Goal: Task Accomplishment & Management: Complete application form

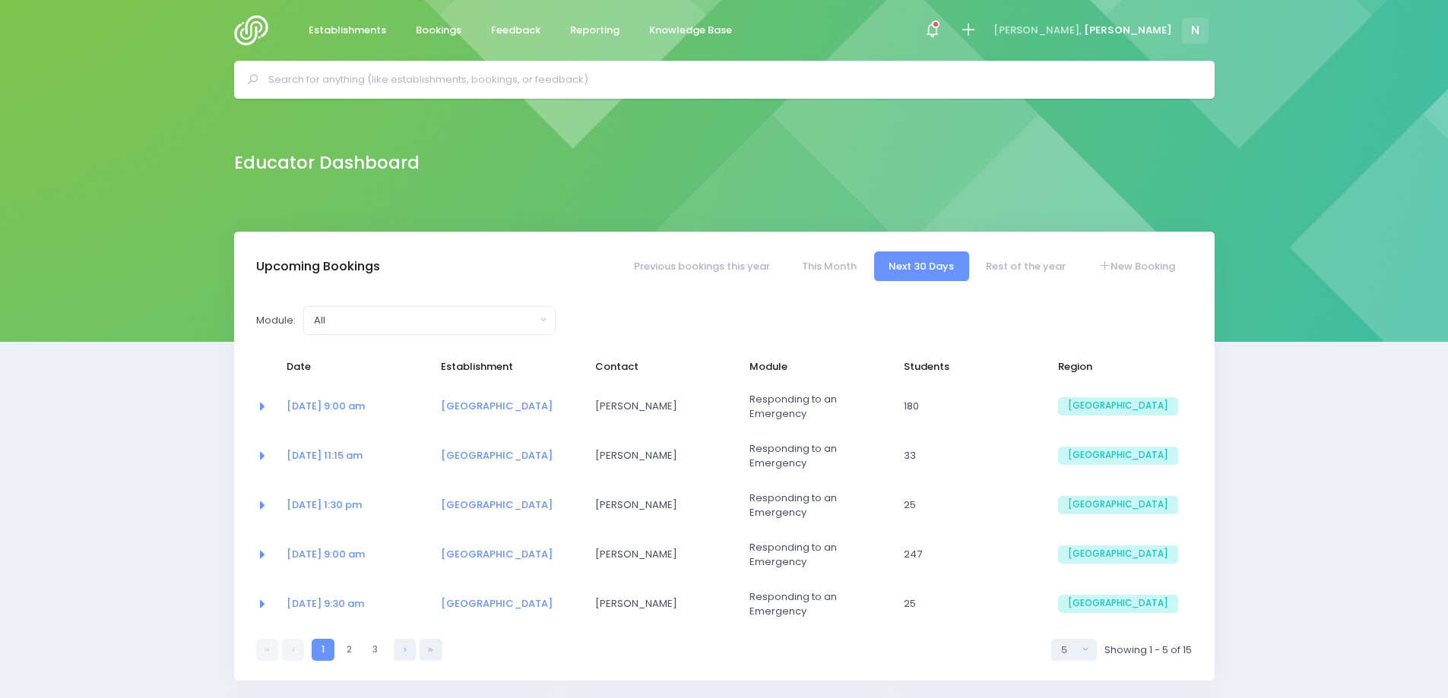
select select "5"
click at [1155, 270] on link "New Booking" at bounding box center [1136, 267] width 106 height 30
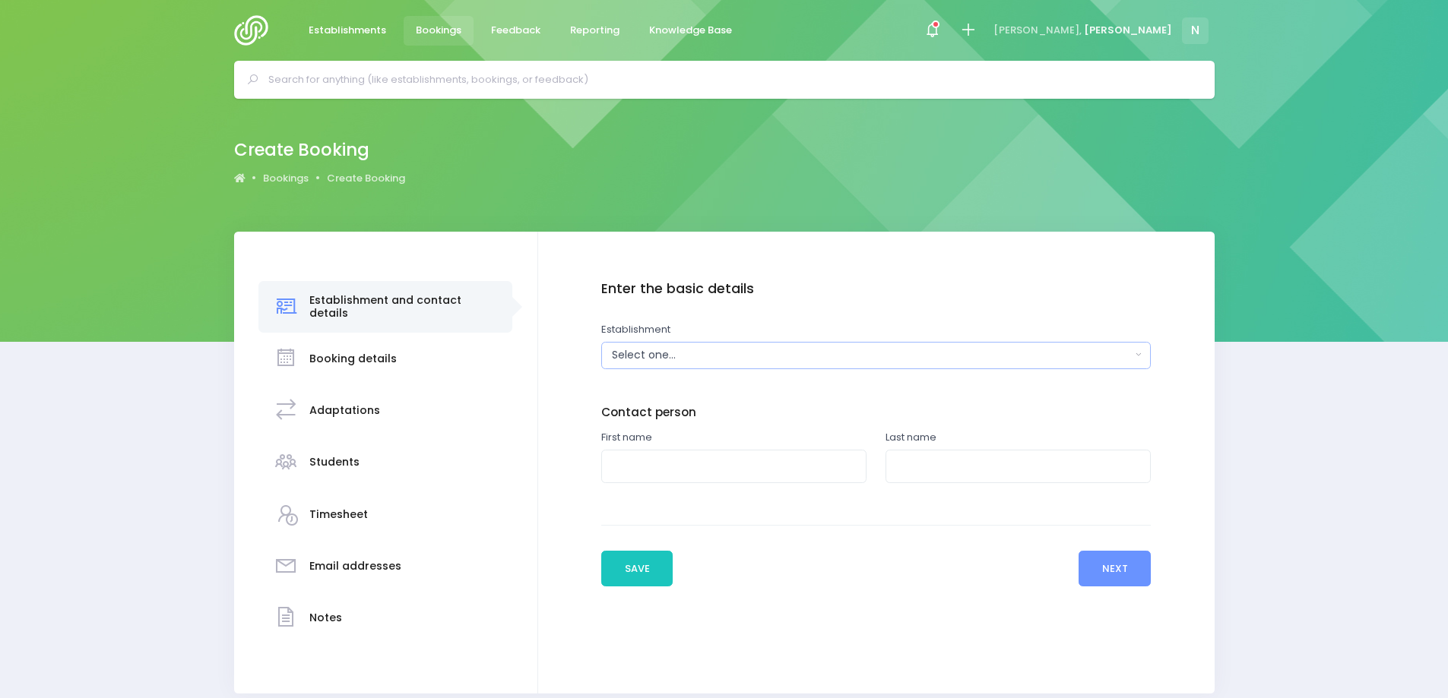
click at [704, 353] on div "Select one..." at bounding box center [871, 355] width 518 height 16
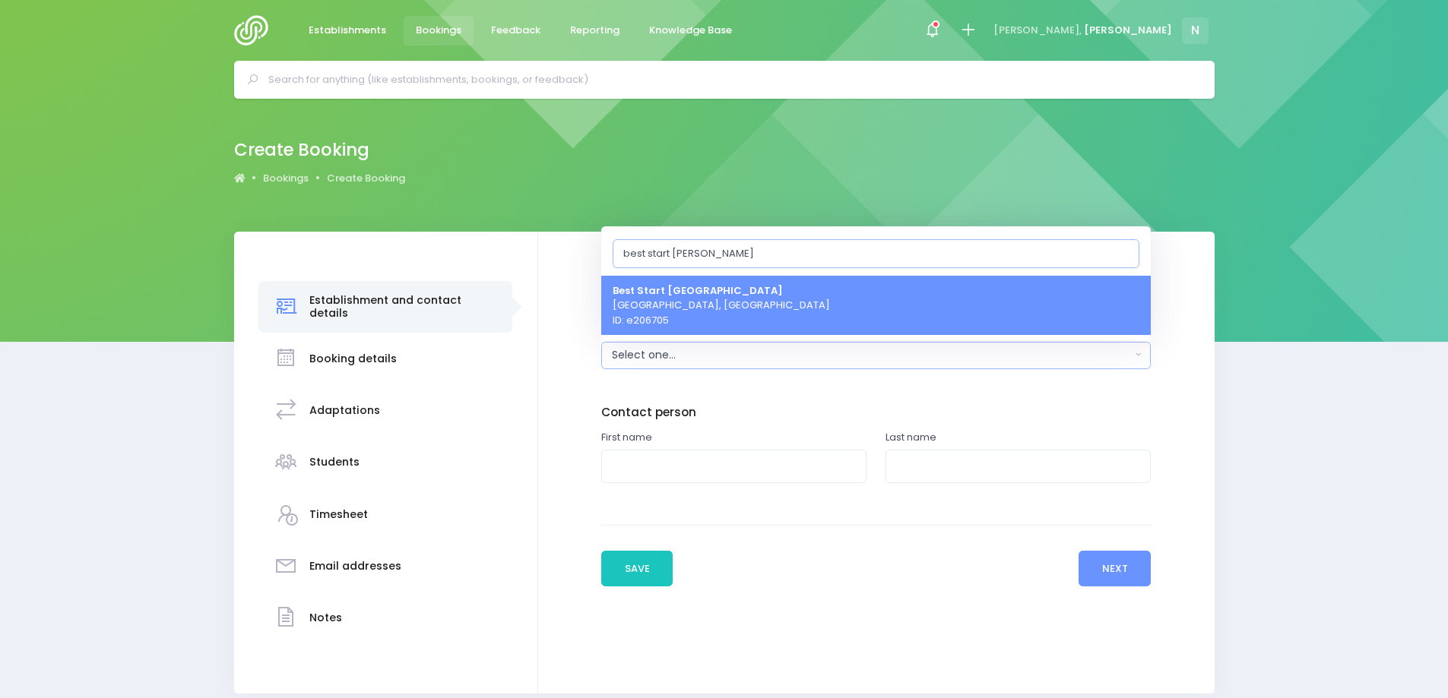
type input "best start sal"
click at [711, 304] on span "Best Start Salisbury Street Christchurch, South Island Region ID: e206705" at bounding box center [721, 305] width 217 height 45
select select "206705"
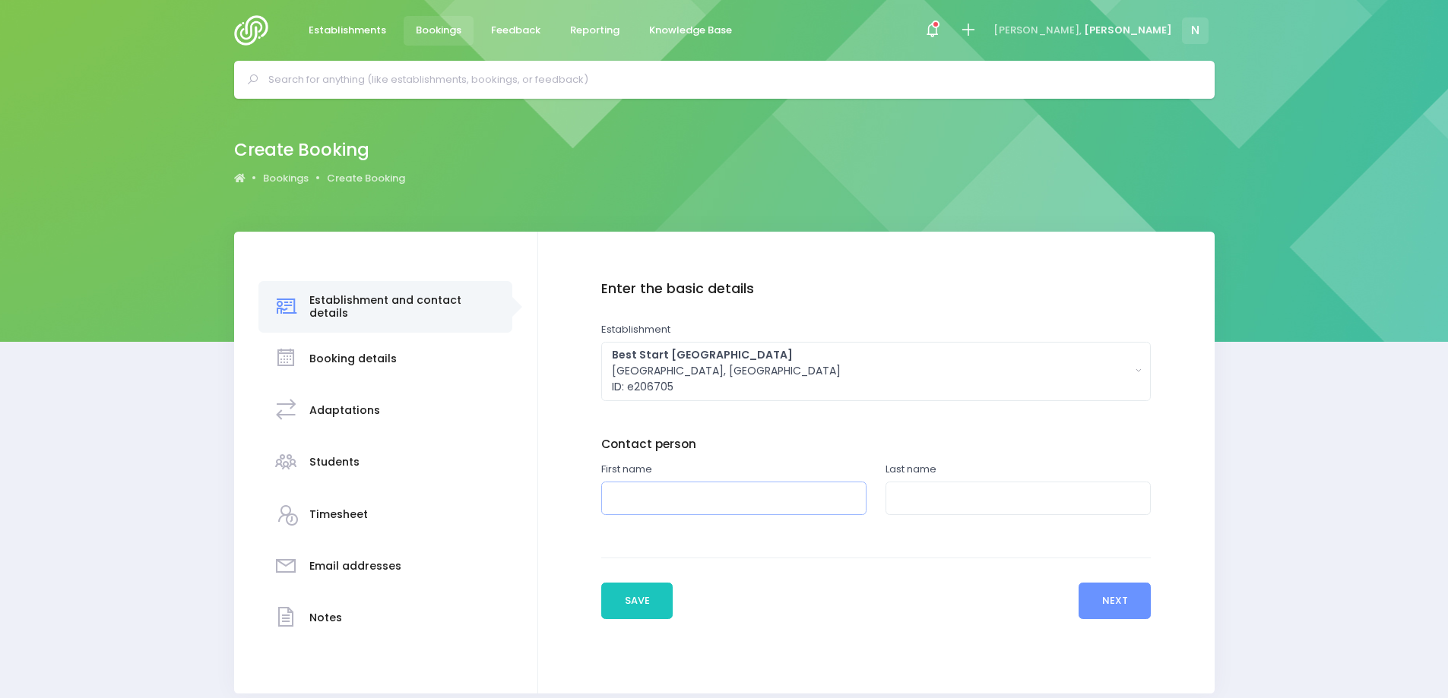
click at [707, 499] on input "text" at bounding box center [733, 499] width 265 height 34
type input "Bridget"
type input "Hooper"
click at [1099, 598] on button "Next" at bounding box center [1114, 601] width 72 height 36
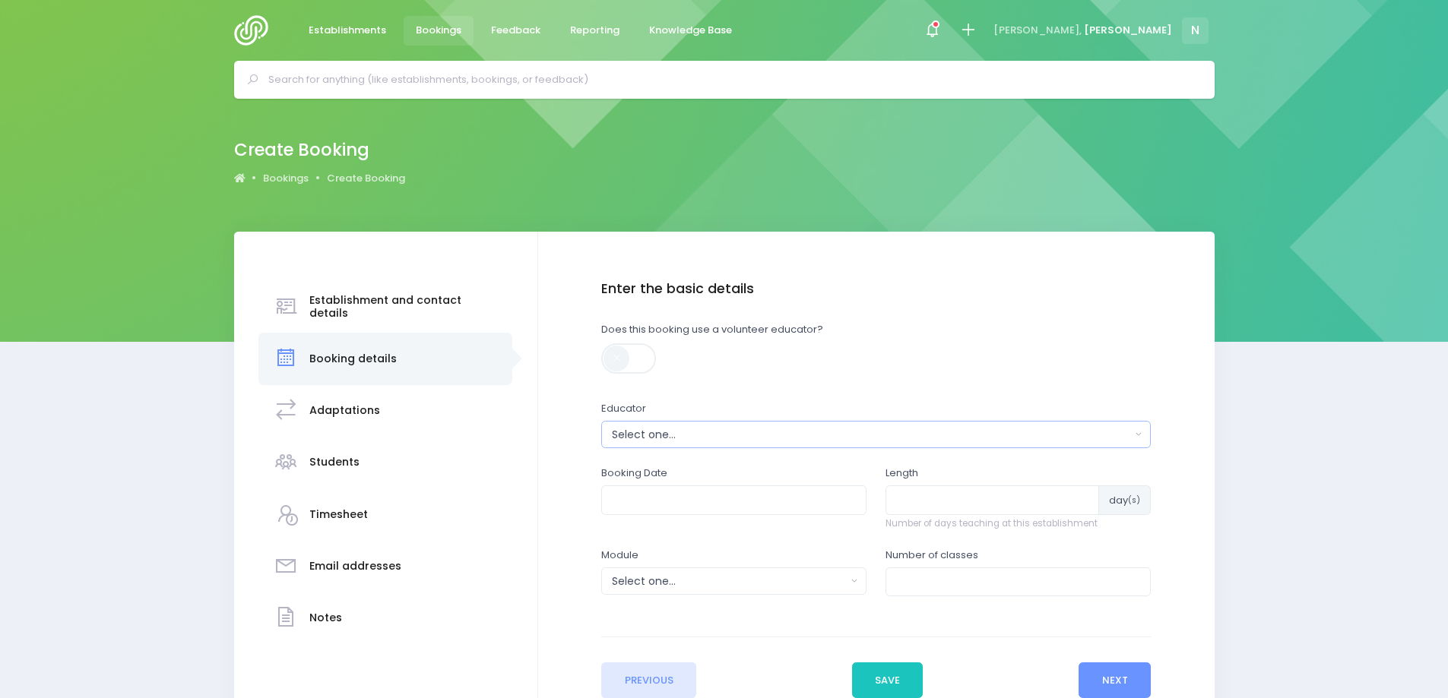
click at [663, 431] on div "Select one..." at bounding box center [871, 435] width 518 height 16
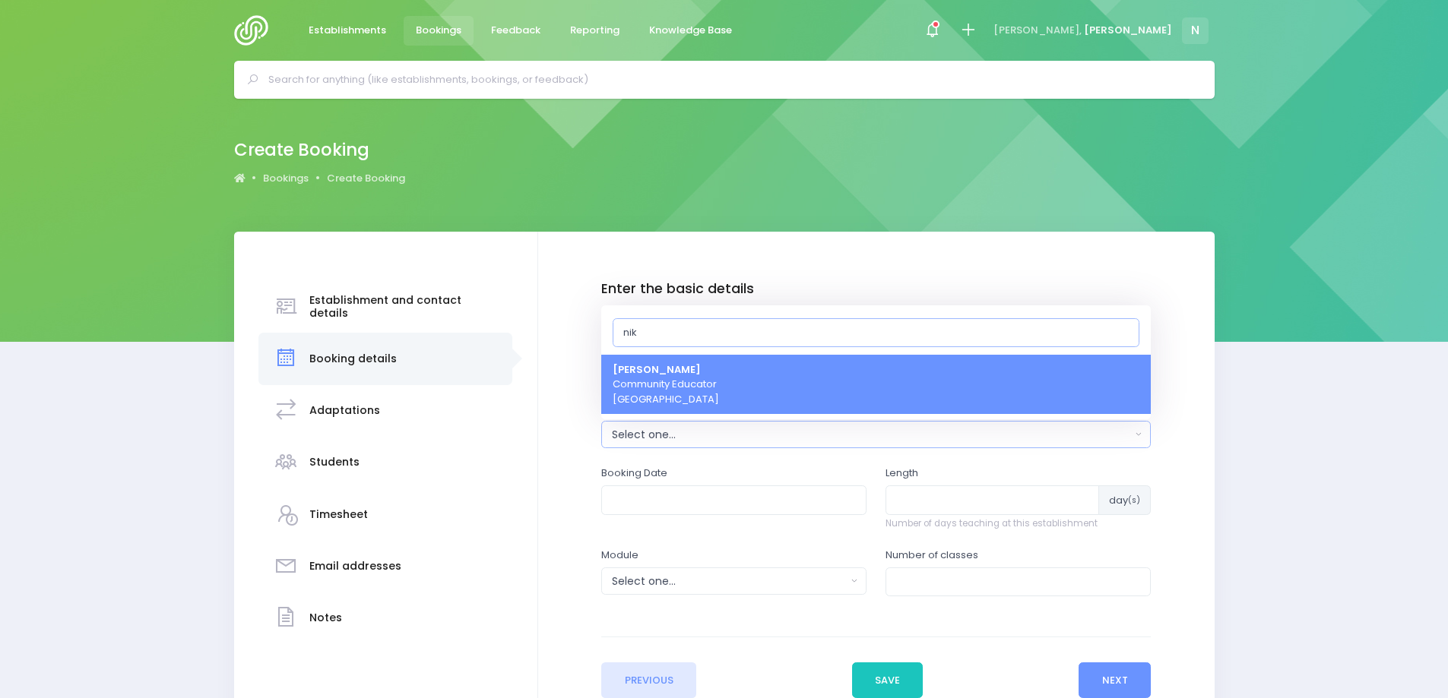
type input "nik"
click at [662, 395] on span "Nikki McLauchlan Community Educator South Island Region" at bounding box center [666, 385] width 106 height 45
select select "499387"
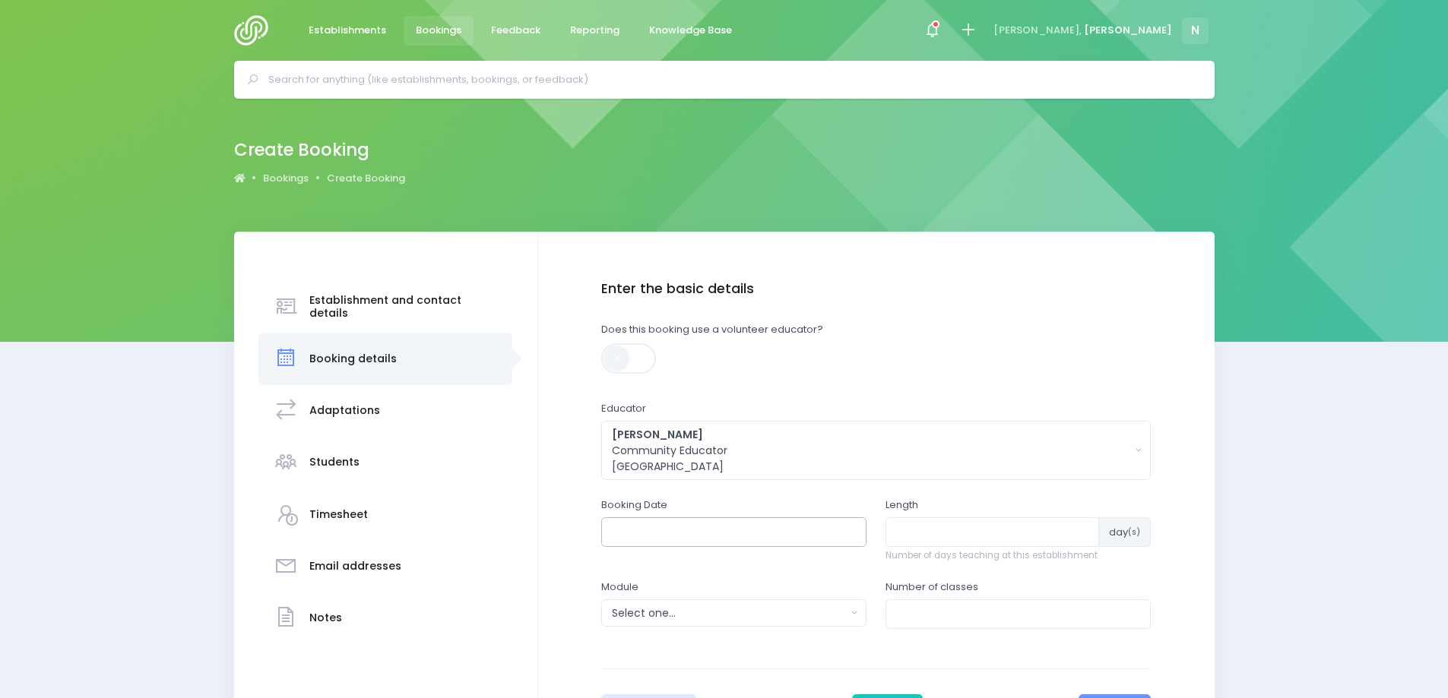
click at [634, 530] on input "text" at bounding box center [733, 532] width 265 height 29
click at [666, 566] on th "August 2025" at bounding box center [701, 568] width 133 height 25
click at [644, 689] on span "Sep" at bounding box center [633, 693] width 43 height 41
click at [701, 691] on td "24" at bounding box center [702, 693] width 27 height 25
click at [745, 640] on span "10" at bounding box center [747, 640] width 27 height 20
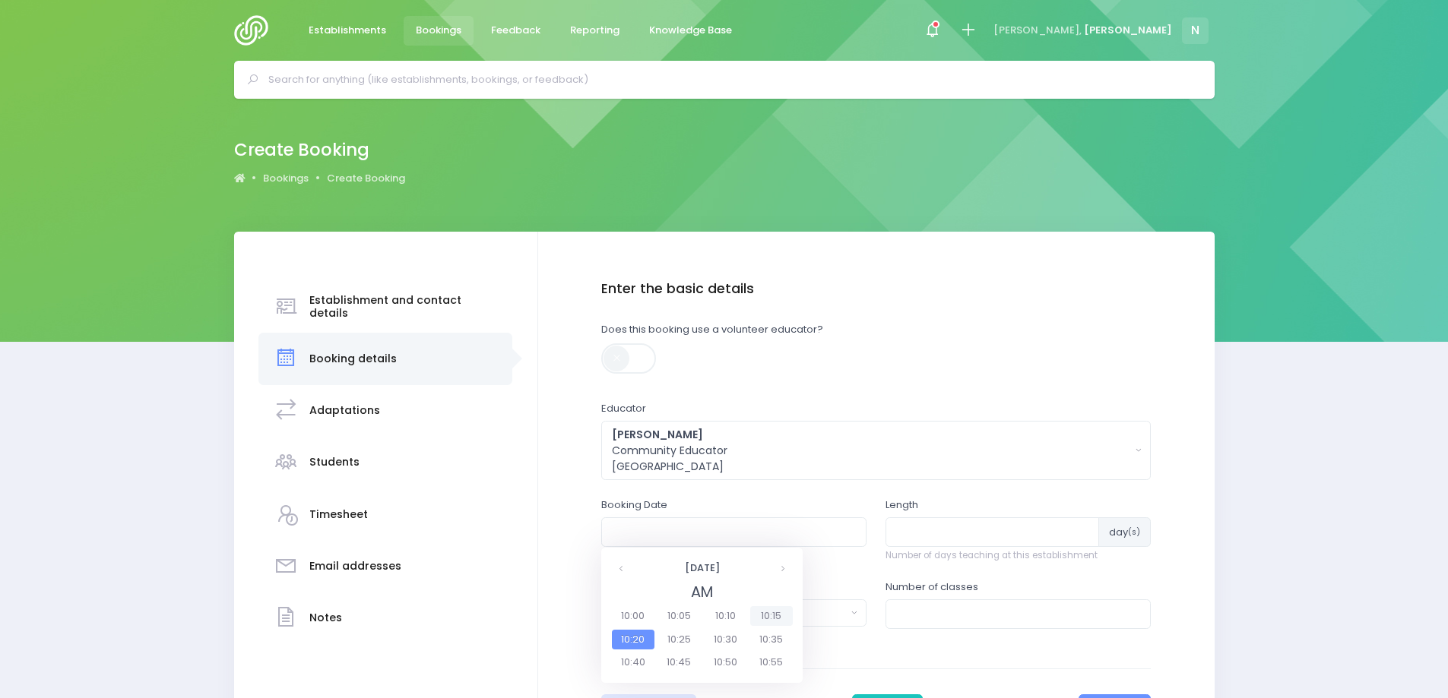
click at [768, 618] on span "10:15" at bounding box center [771, 616] width 43 height 20
type input "24/09/2025 10:15 AM"
type input "1"
click at [1081, 528] on input "1" at bounding box center [991, 532] width 213 height 29
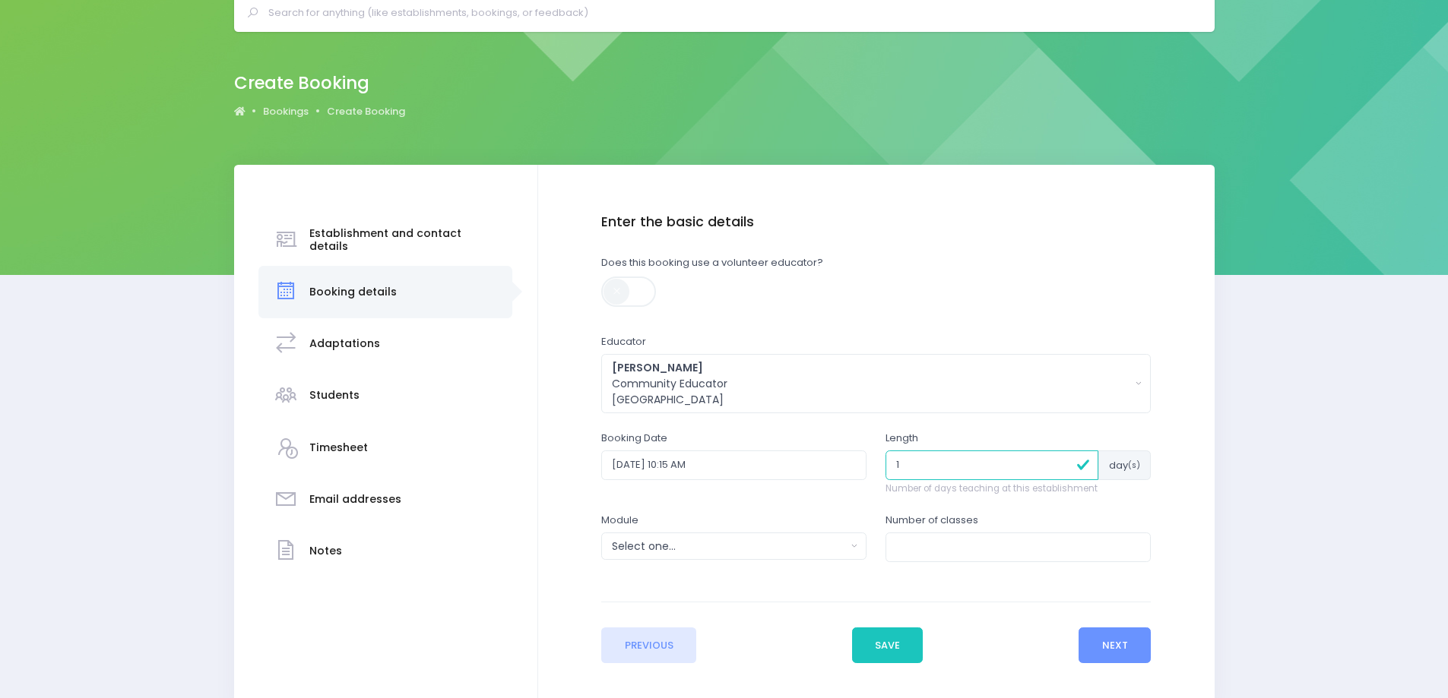
scroll to position [150, 0]
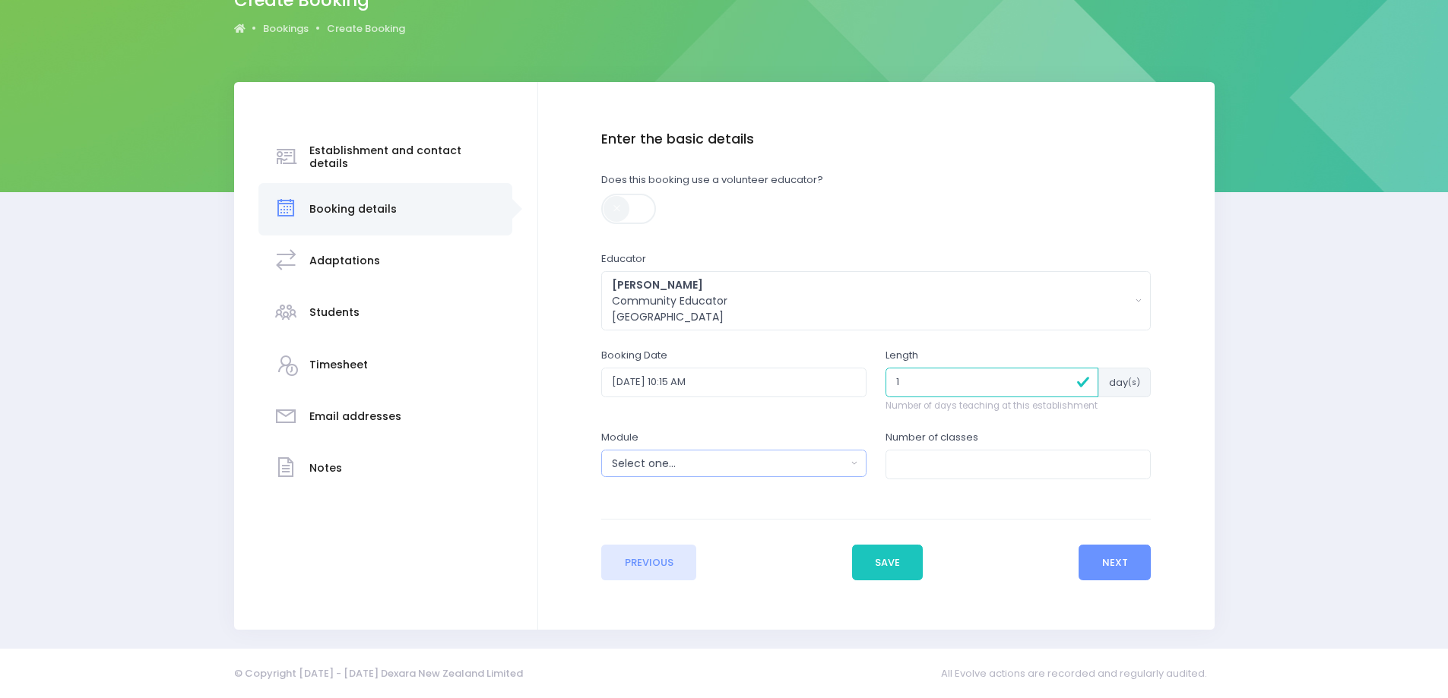
click at [854, 465] on button "Select one..." at bounding box center [733, 463] width 265 height 27
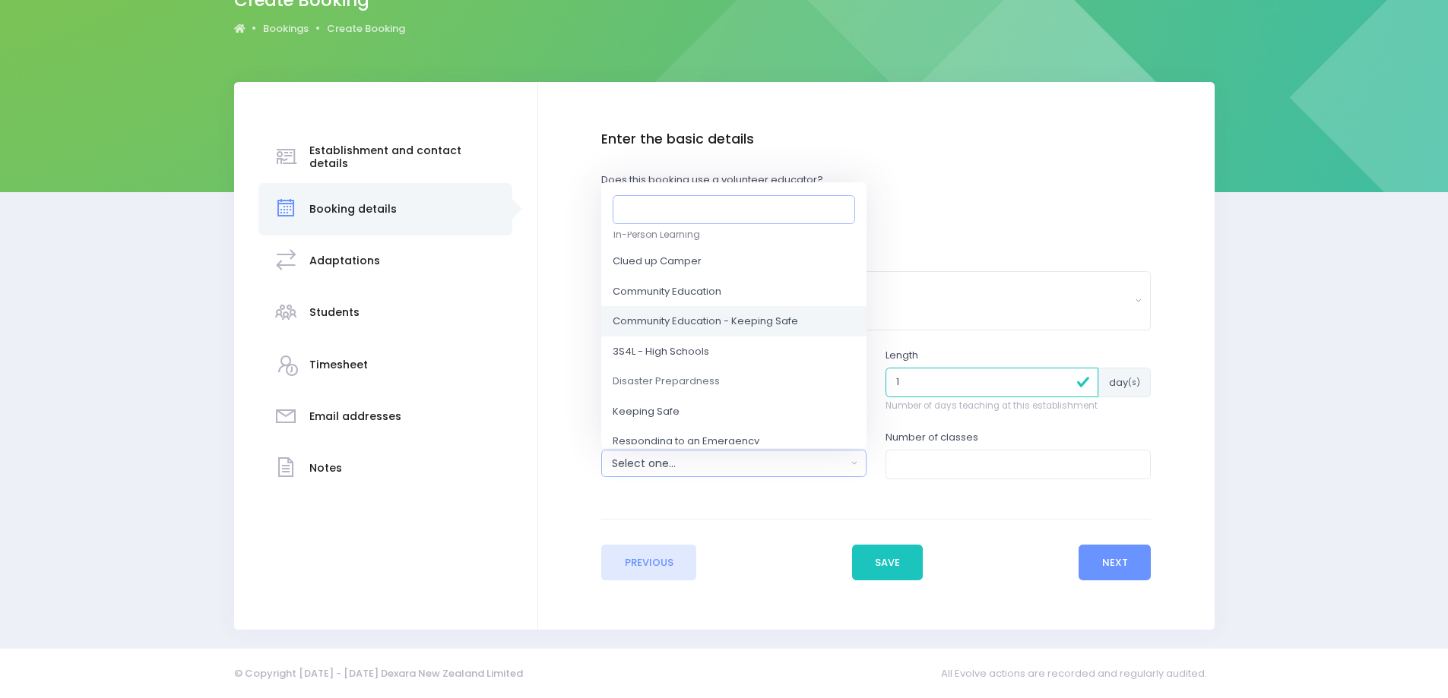
scroll to position [76, 0]
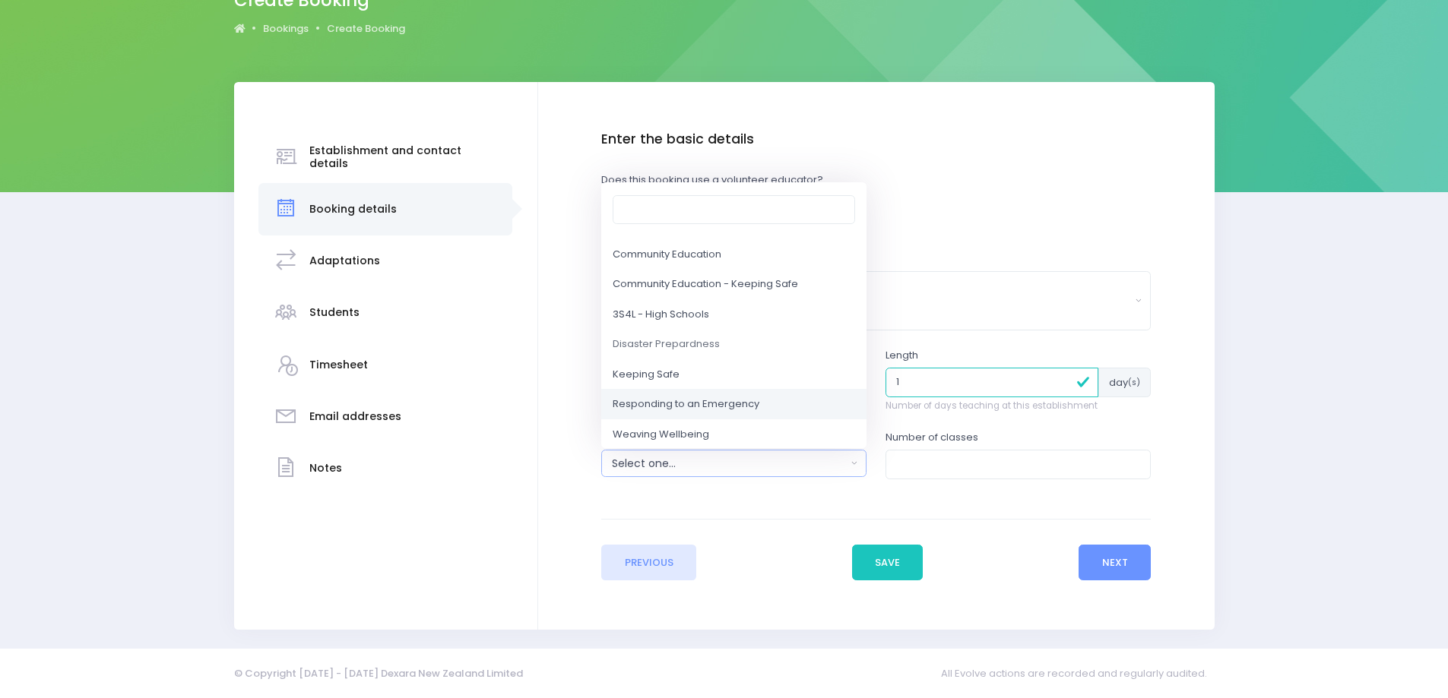
drag, startPoint x: 688, startPoint y: 403, endPoint x: 727, endPoint y: 393, distance: 40.0
click at [689, 403] on span "Responding to an Emergency" at bounding box center [686, 404] width 147 height 15
select select "Responding to an Emergency"
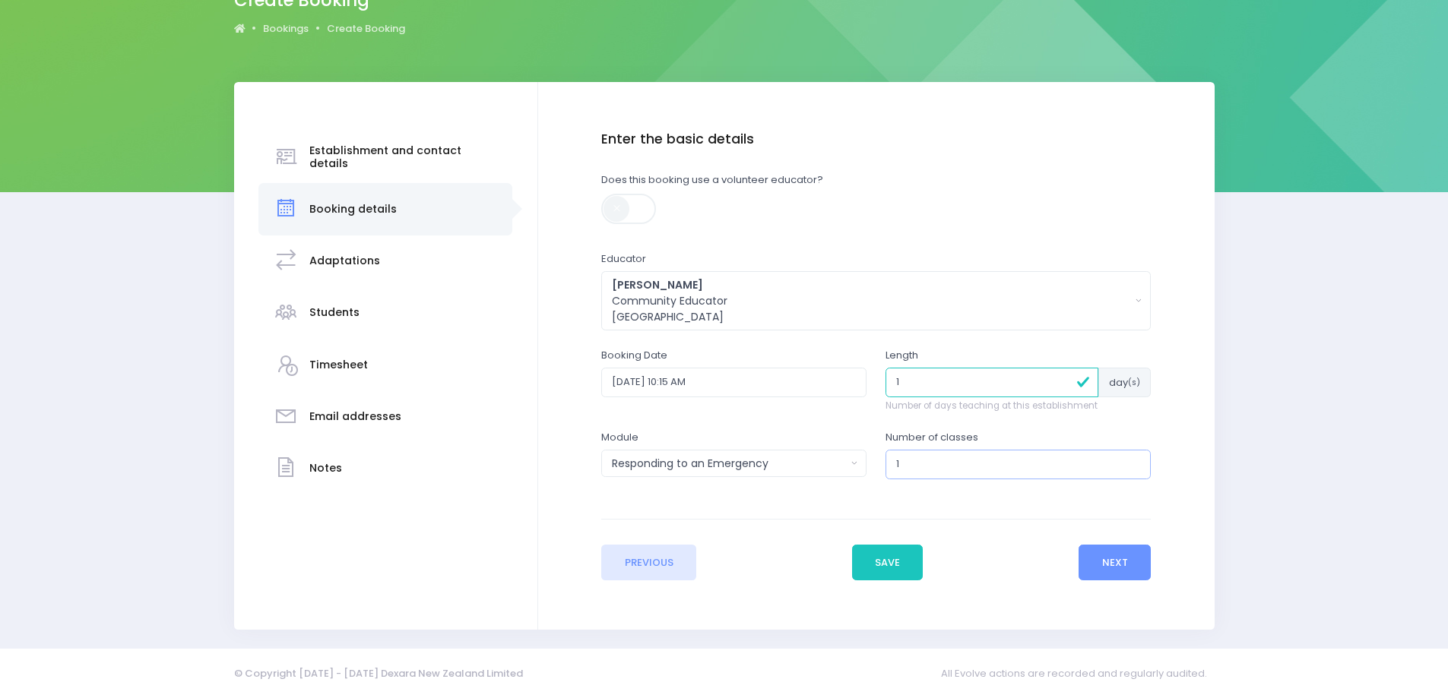
drag, startPoint x: 1134, startPoint y: 461, endPoint x: 1138, endPoint y: 475, distance: 15.1
type input "1"
click at [1134, 461] on input "1" at bounding box center [1017, 464] width 265 height 29
drag, startPoint x: 1118, startPoint y: 556, endPoint x: 1089, endPoint y: 514, distance: 50.8
click at [1117, 555] on button "Next" at bounding box center [1114, 563] width 72 height 36
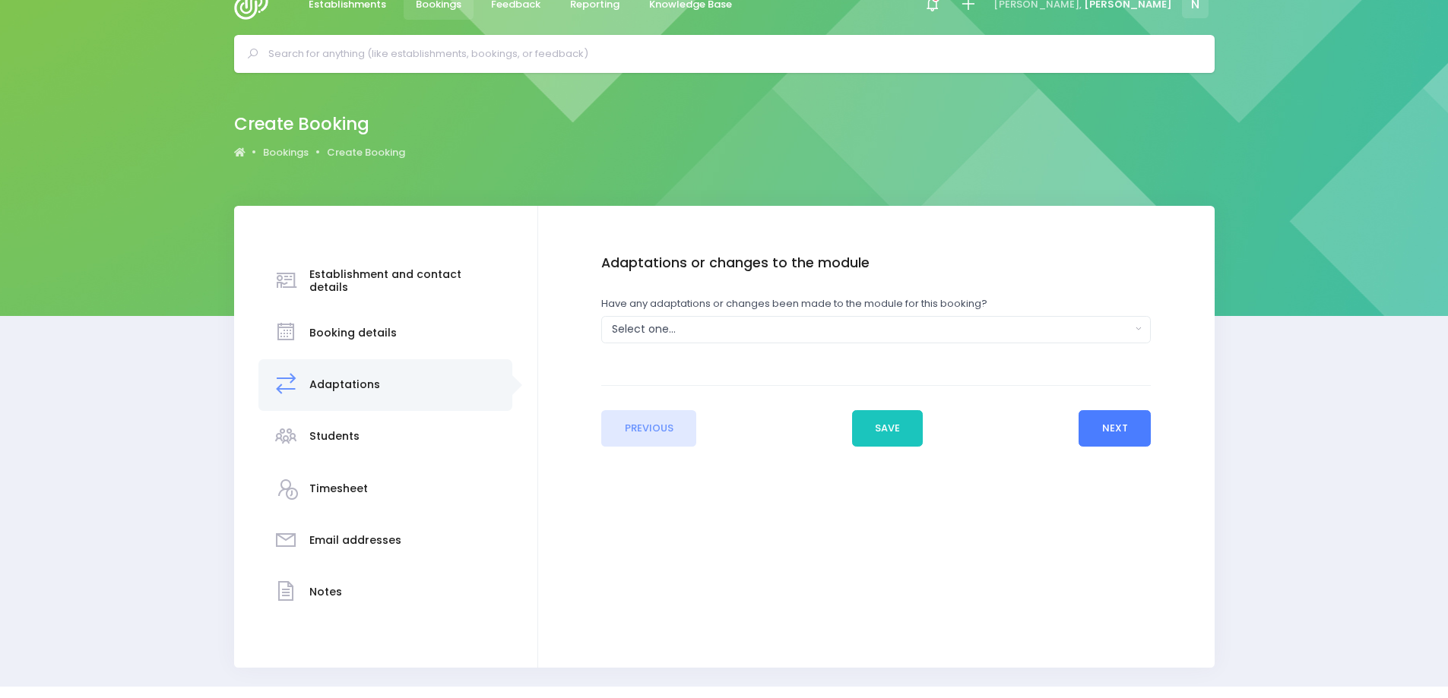
scroll to position [0, 0]
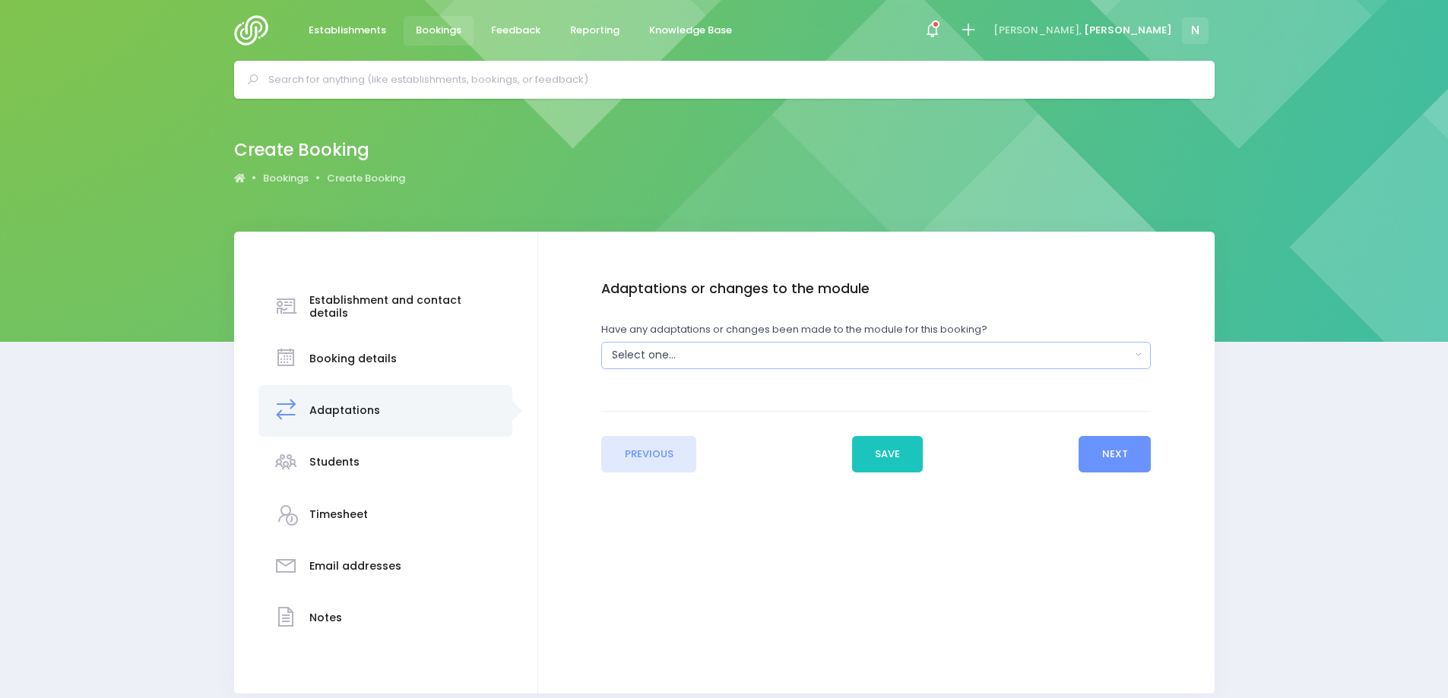
click at [644, 353] on div "Select one..." at bounding box center [871, 355] width 518 height 16
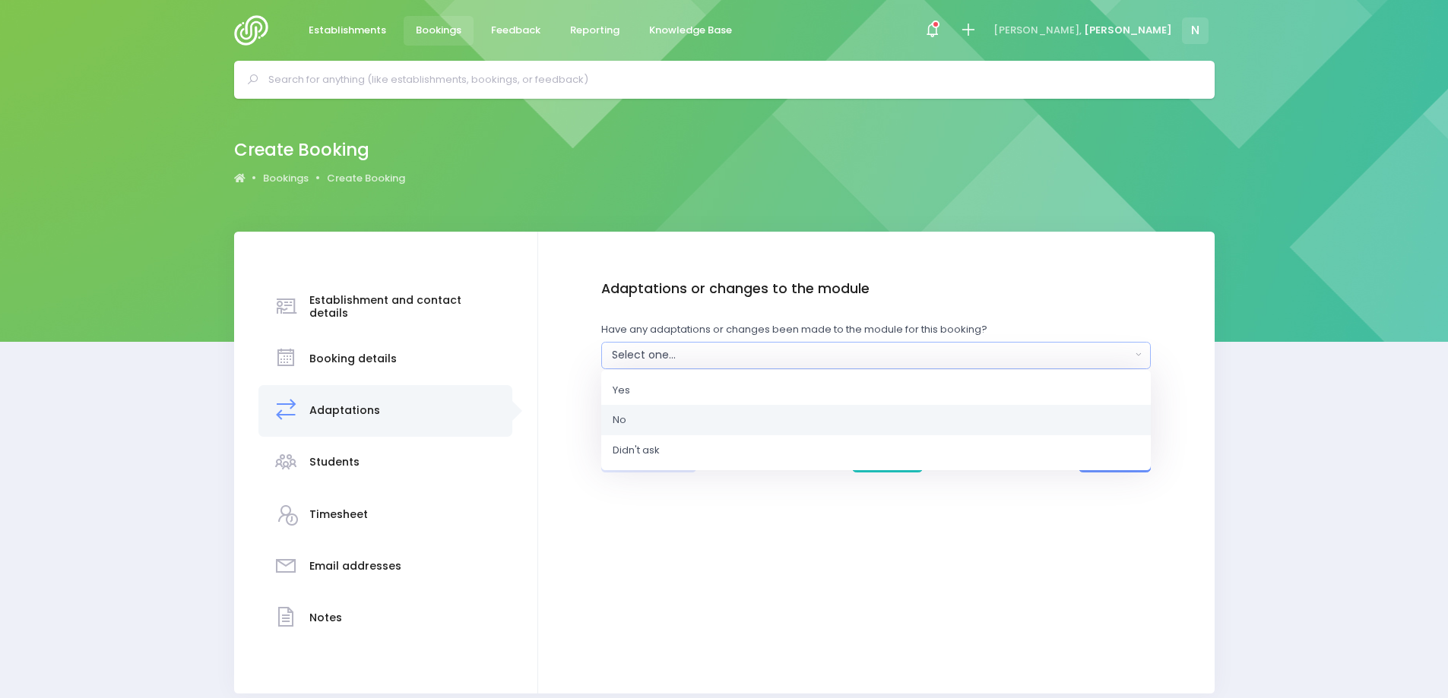
click at [647, 422] on link "No" at bounding box center [875, 420] width 549 height 30
select select "No"
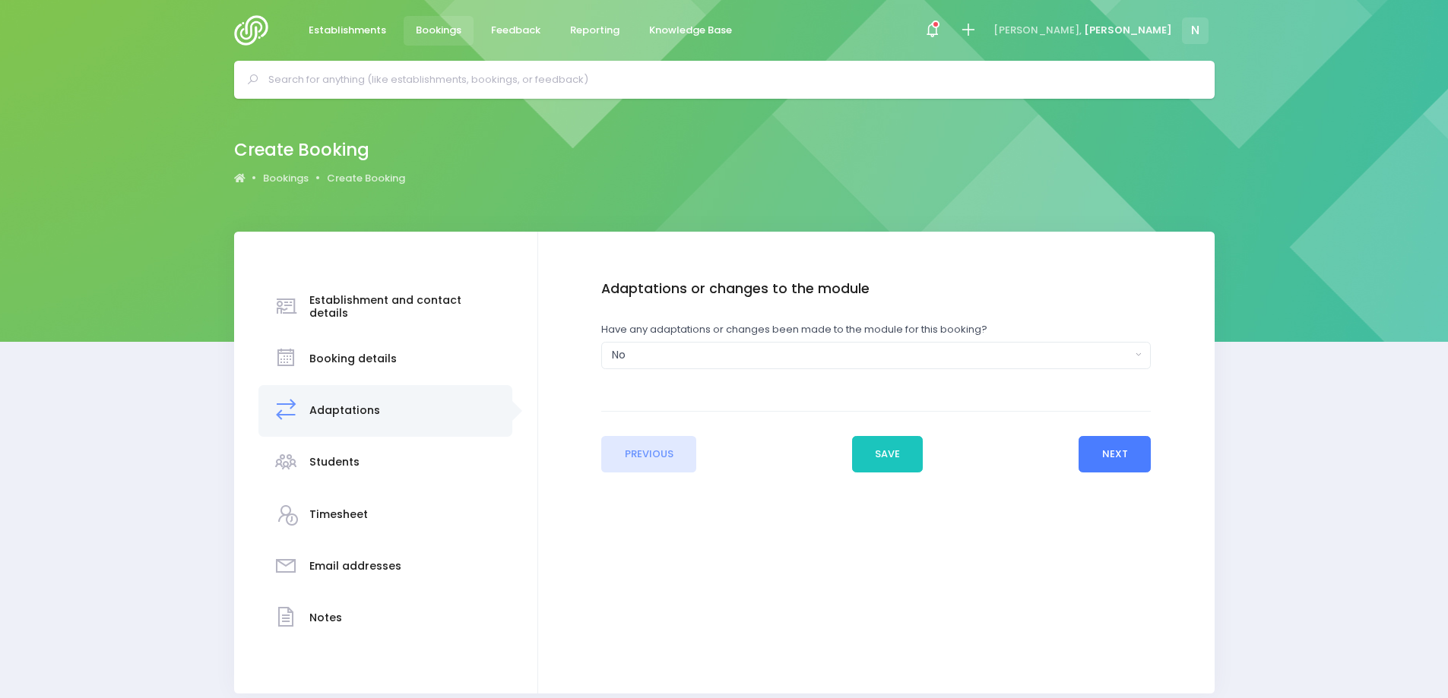
click at [1114, 459] on button "Next" at bounding box center [1114, 454] width 72 height 36
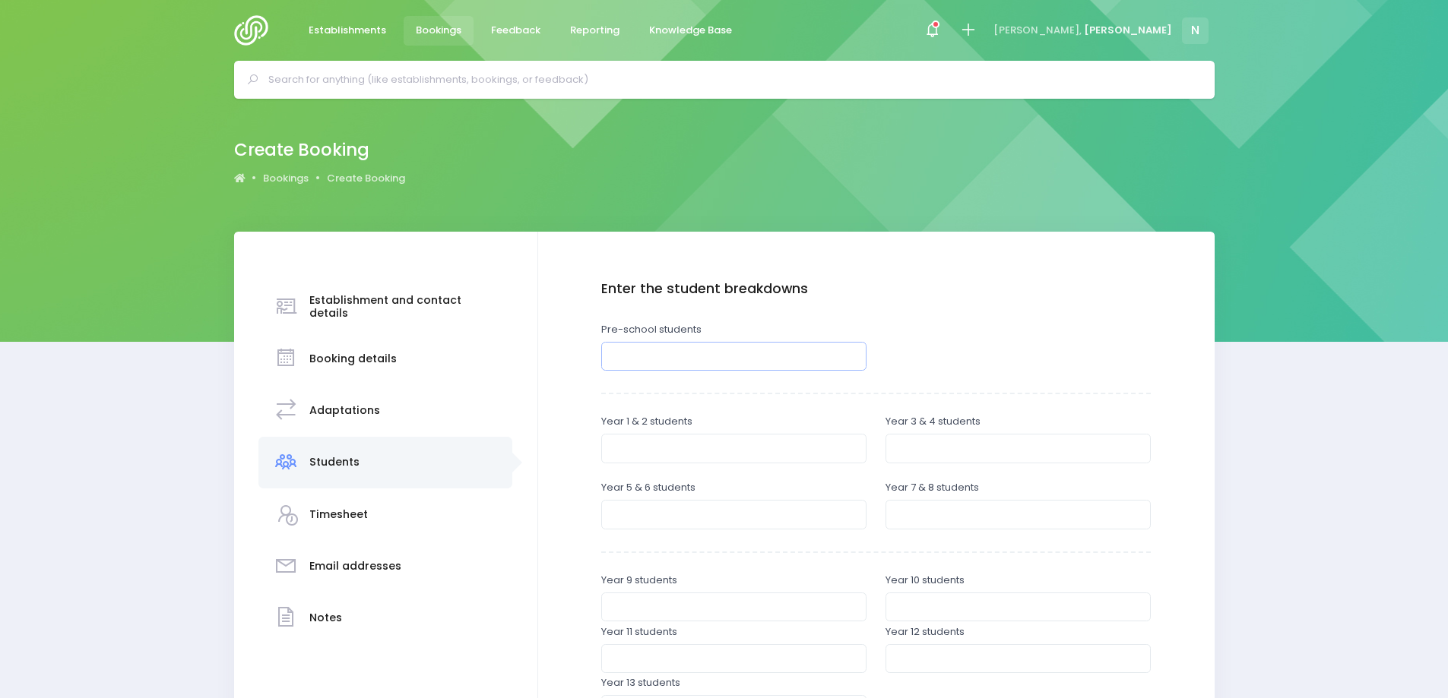
click at [646, 356] on input "number" at bounding box center [733, 356] width 265 height 29
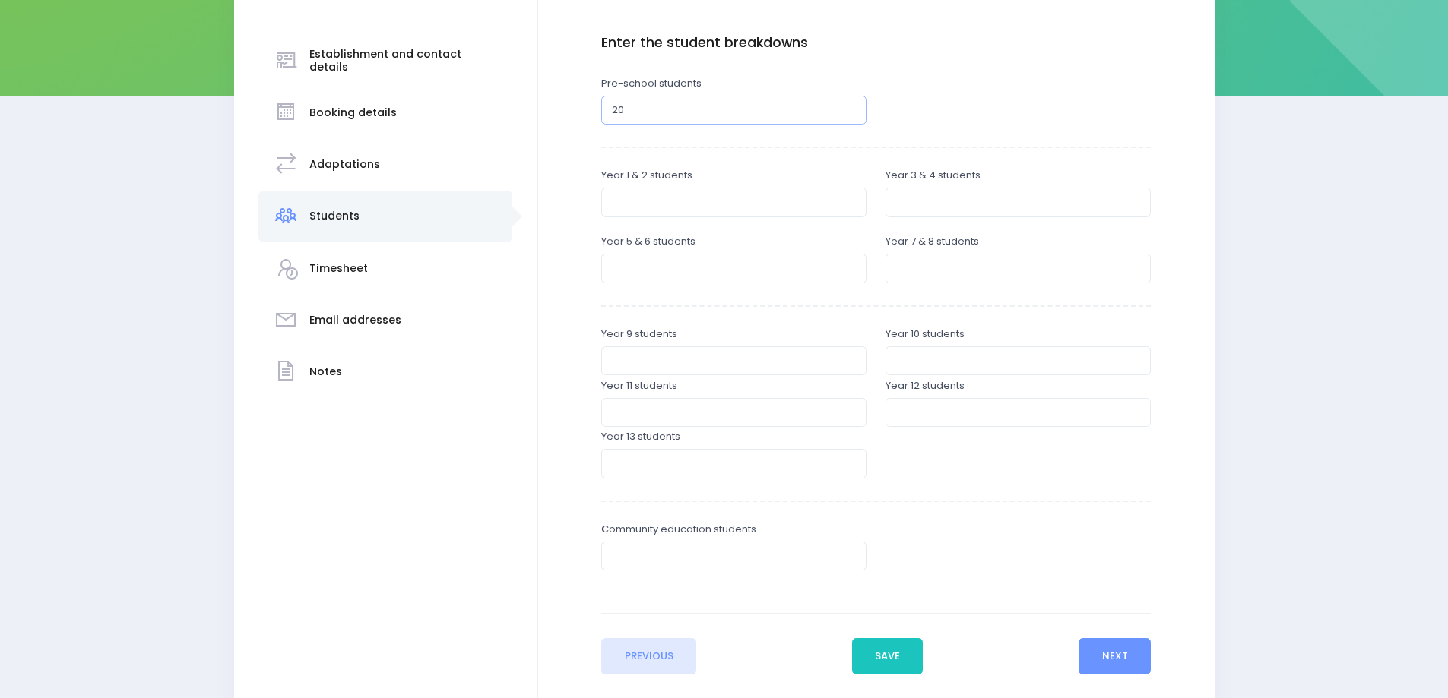
scroll to position [304, 0]
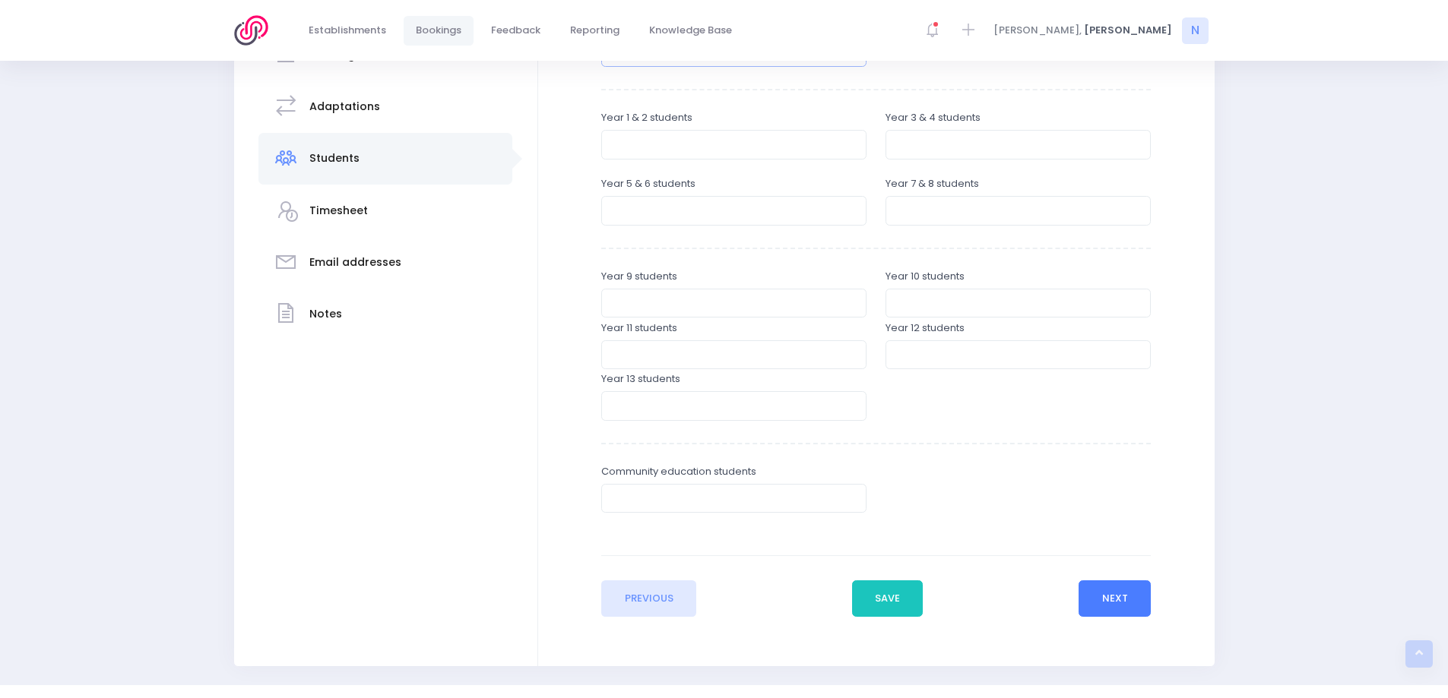
type input "20"
click at [1087, 597] on button "Next" at bounding box center [1114, 599] width 72 height 36
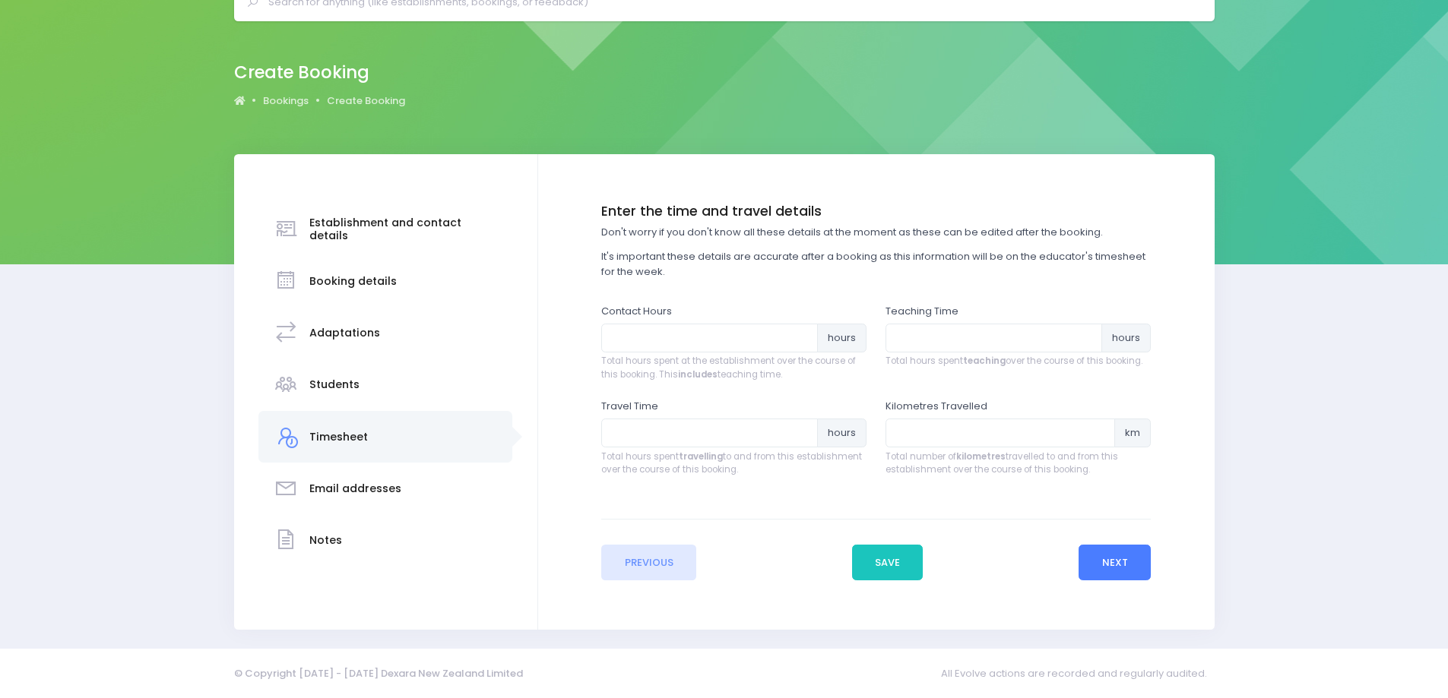
scroll to position [0, 0]
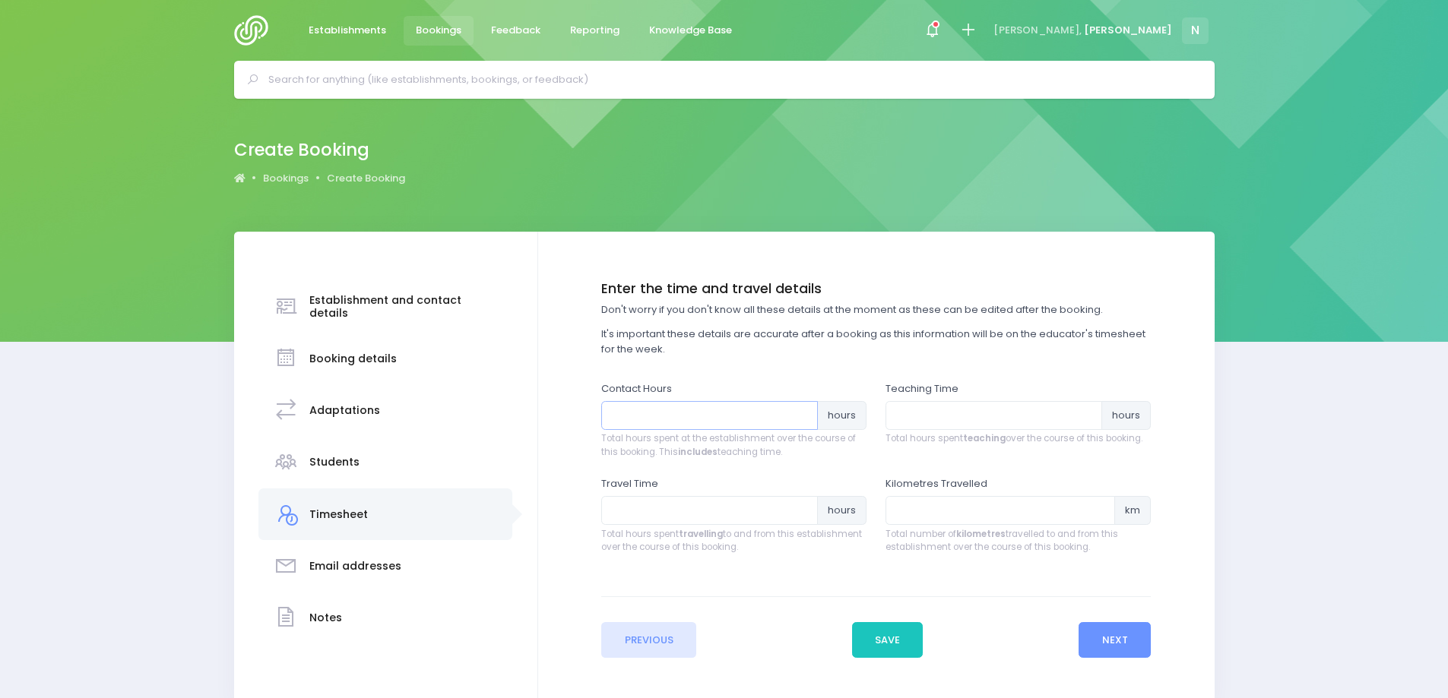
click at [628, 416] on input "number" at bounding box center [709, 415] width 217 height 29
type input ".75"
drag, startPoint x: 913, startPoint y: 408, endPoint x: 920, endPoint y: 397, distance: 12.6
click at [920, 397] on div "Teaching Time hours Total hours spent teaching over the course of this booking." at bounding box center [1017, 414] width 265 height 65
type input ".5"
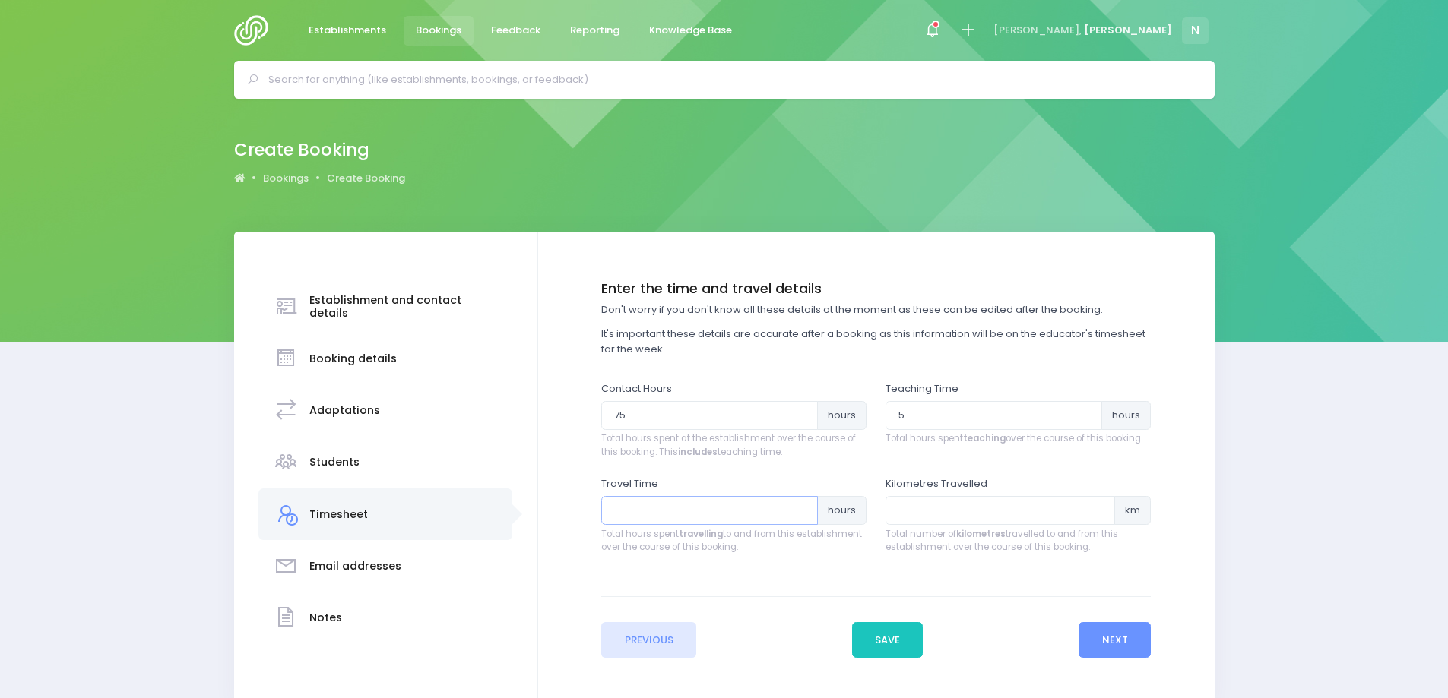
click at [680, 514] on input "number" at bounding box center [709, 510] width 217 height 29
type input "1"
click at [1113, 646] on button "Next" at bounding box center [1114, 640] width 72 height 36
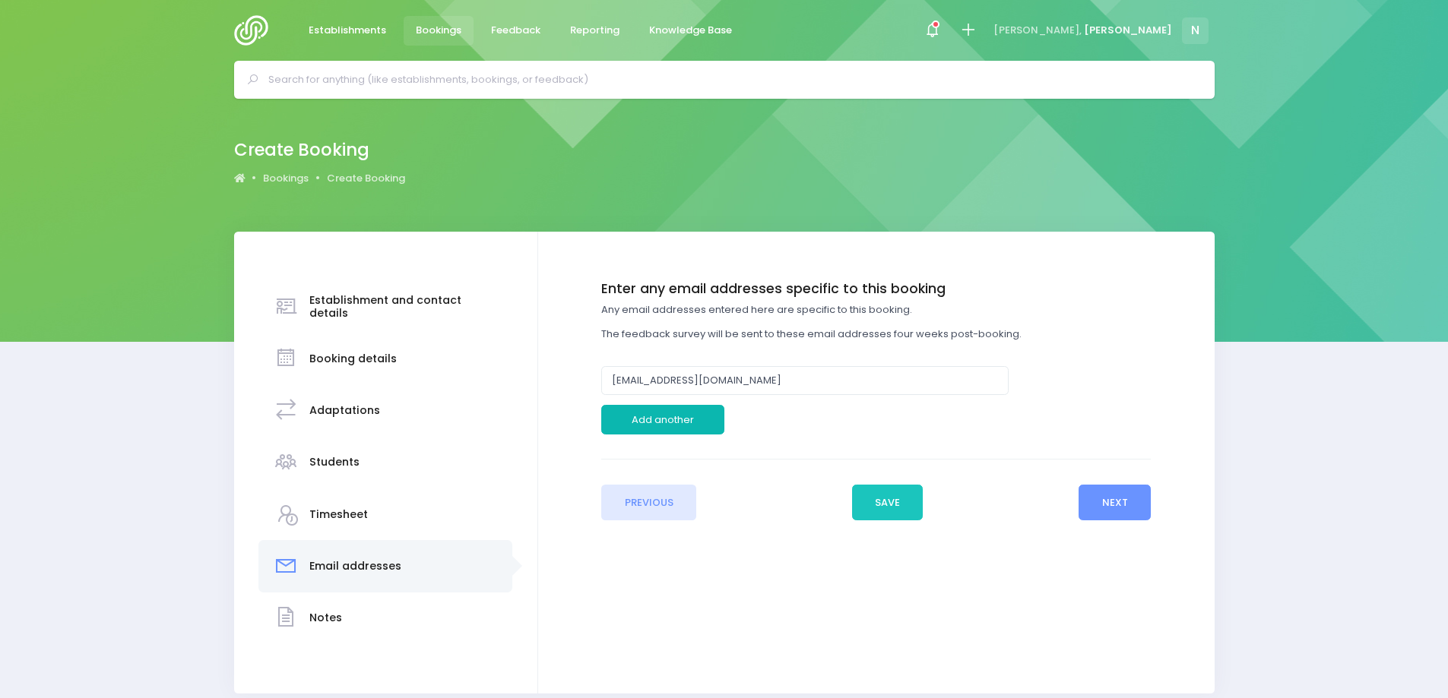
click at [700, 419] on button "Add another" at bounding box center [662, 419] width 123 height 29
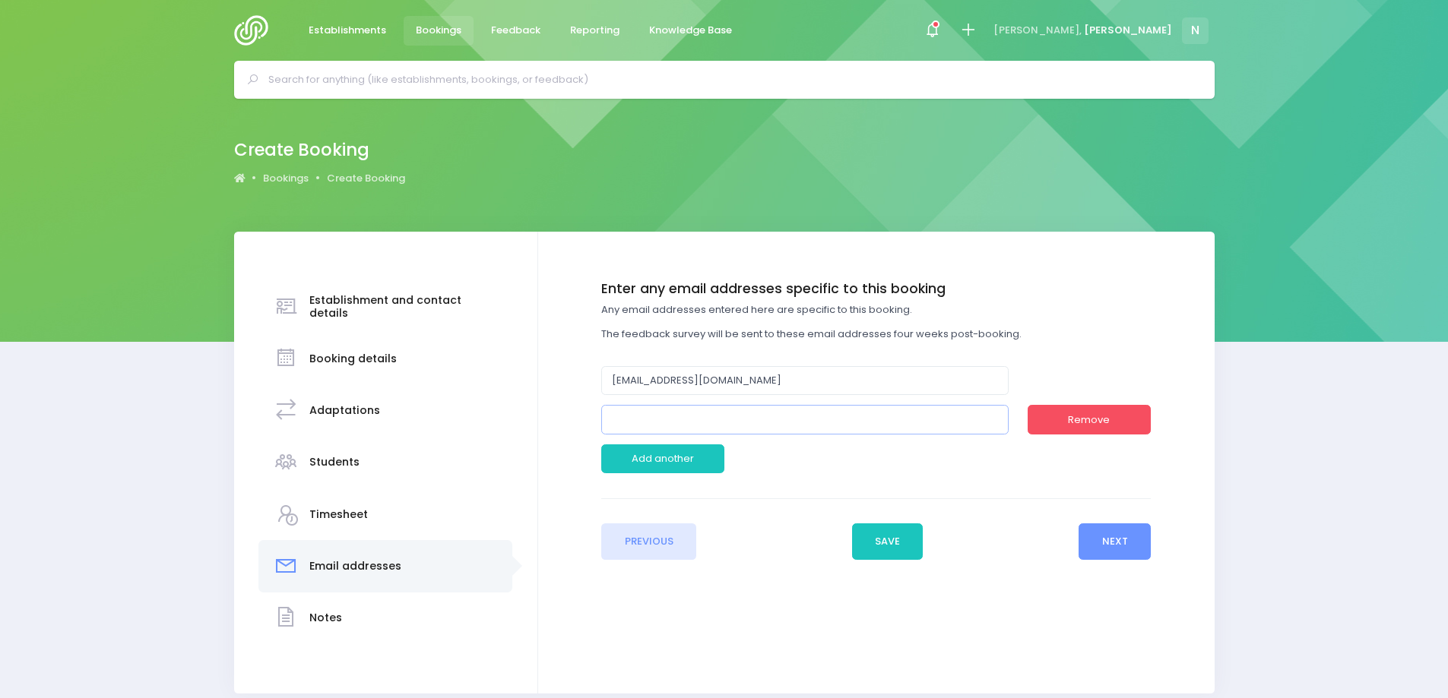
click at [659, 423] on input "email" at bounding box center [804, 419] width 407 height 29
type input "[PERSON_NAME][EMAIL_ADDRESS][PERSON_NAME][DOMAIN_NAME]"
click at [1113, 543] on button "Next" at bounding box center [1114, 542] width 72 height 36
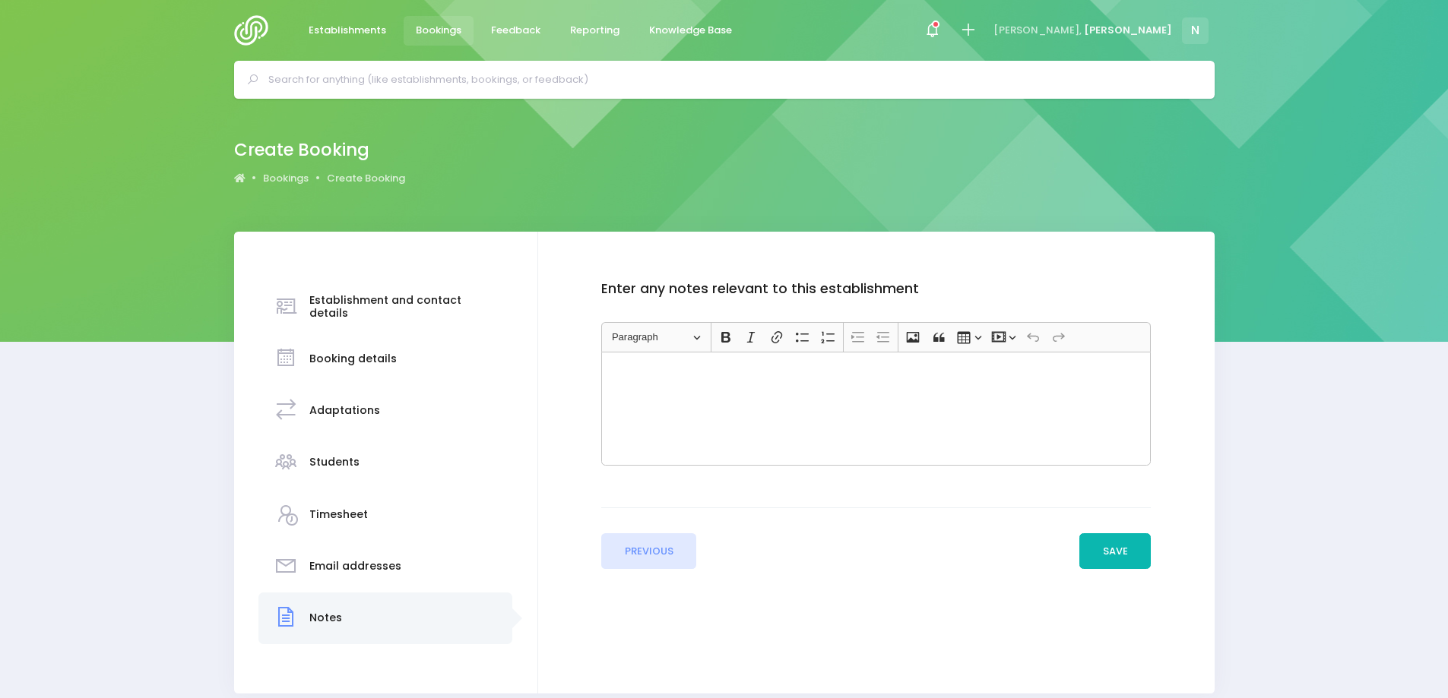
click at [1099, 549] on button "Save" at bounding box center [1114, 551] width 71 height 36
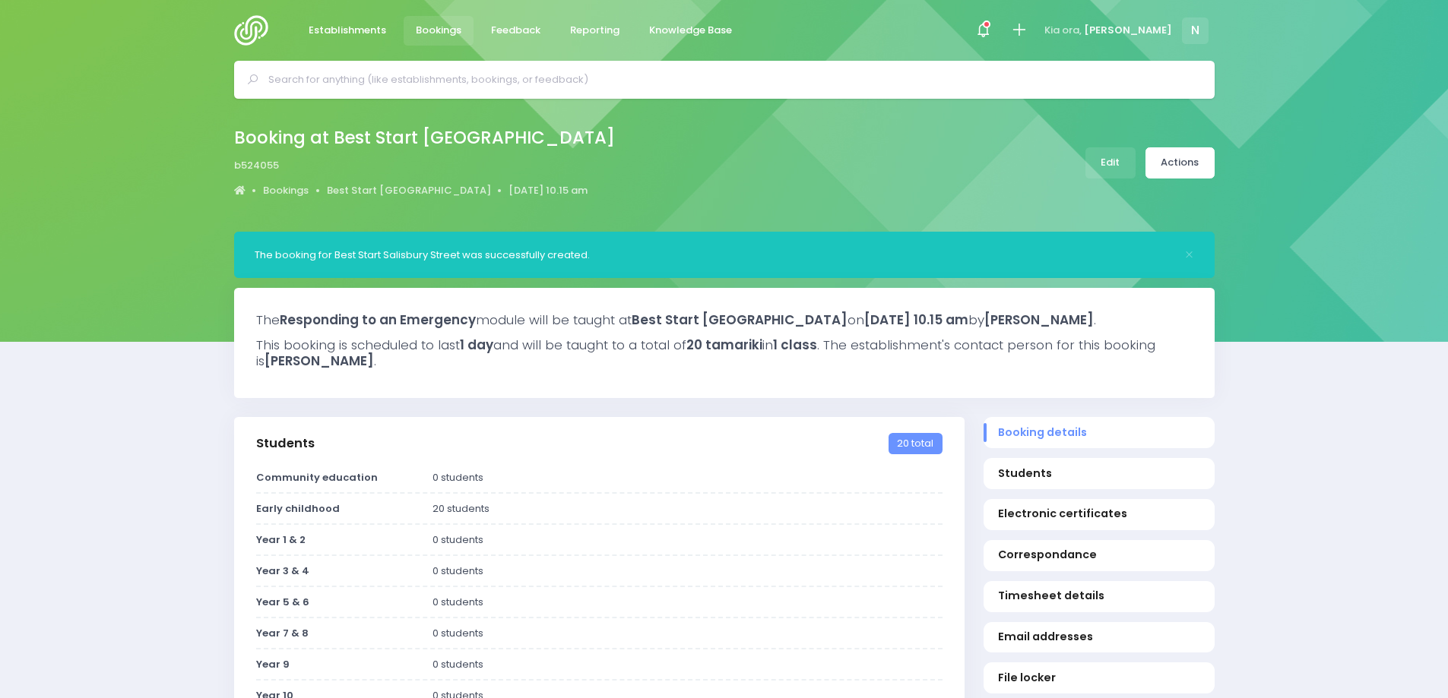
select select "5"
click at [1174, 169] on link "Actions" at bounding box center [1179, 162] width 69 height 31
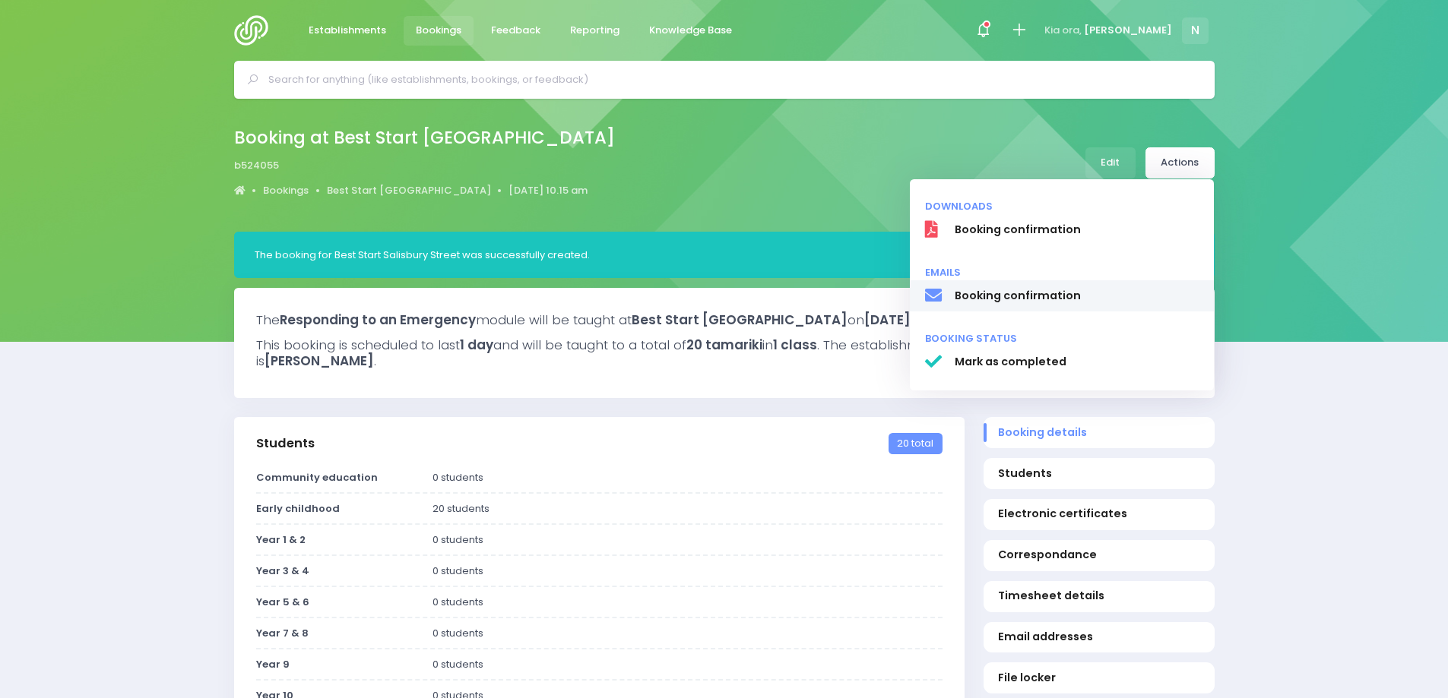
click at [1075, 290] on span "Booking confirmation" at bounding box center [1076, 296] width 245 height 16
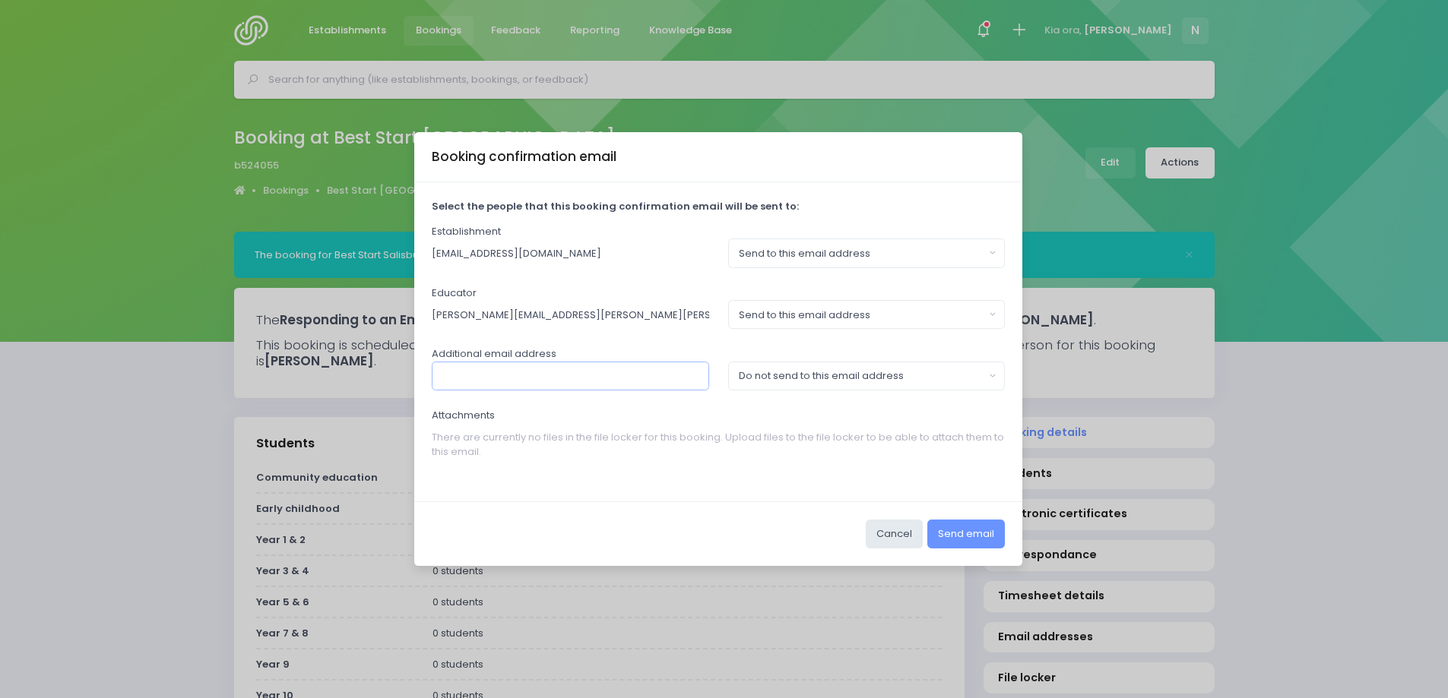
click at [610, 372] on input "text" at bounding box center [570, 376] width 277 height 29
type input "[PERSON_NAME][EMAIL_ADDRESS][PERSON_NAME][DOMAIN_NAME]"
click at [765, 384] on button "Do not send to this email address" at bounding box center [866, 376] width 277 height 29
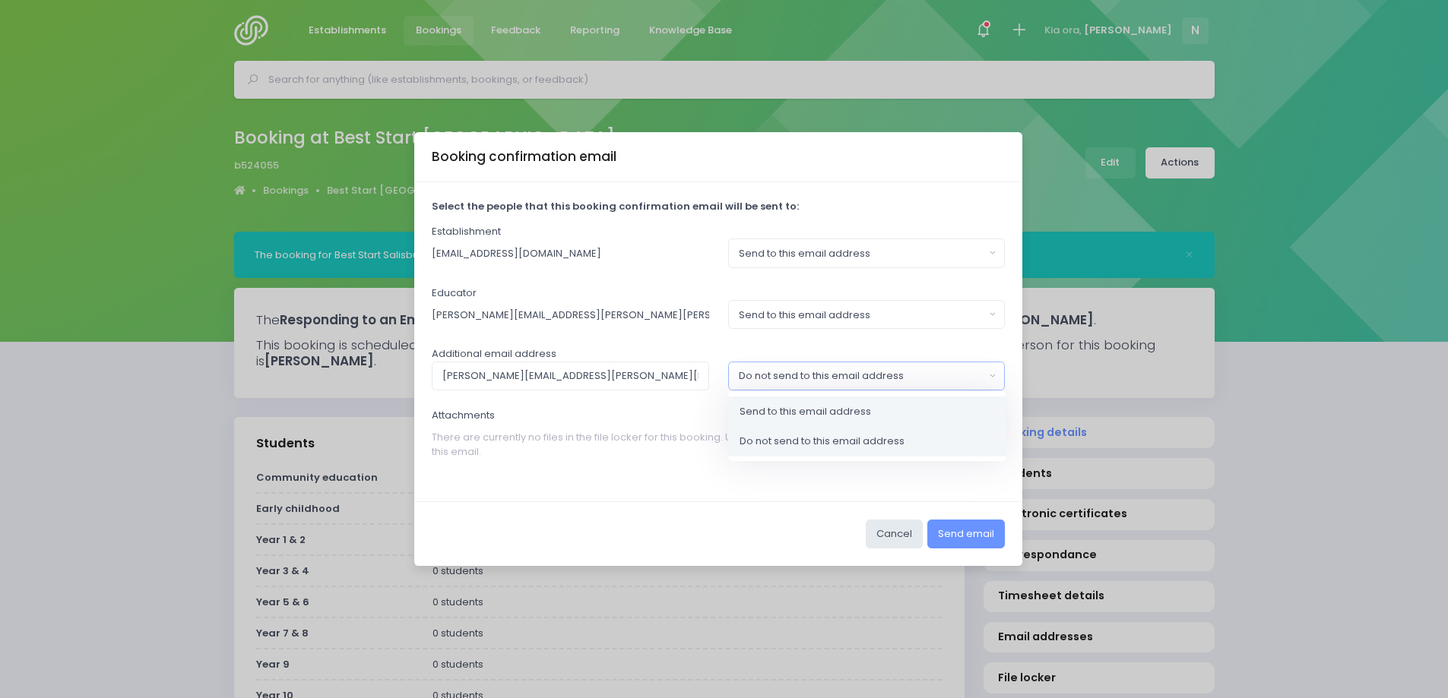
click at [756, 413] on span "Send to this email address" at bounding box center [804, 411] width 131 height 15
select select "send"
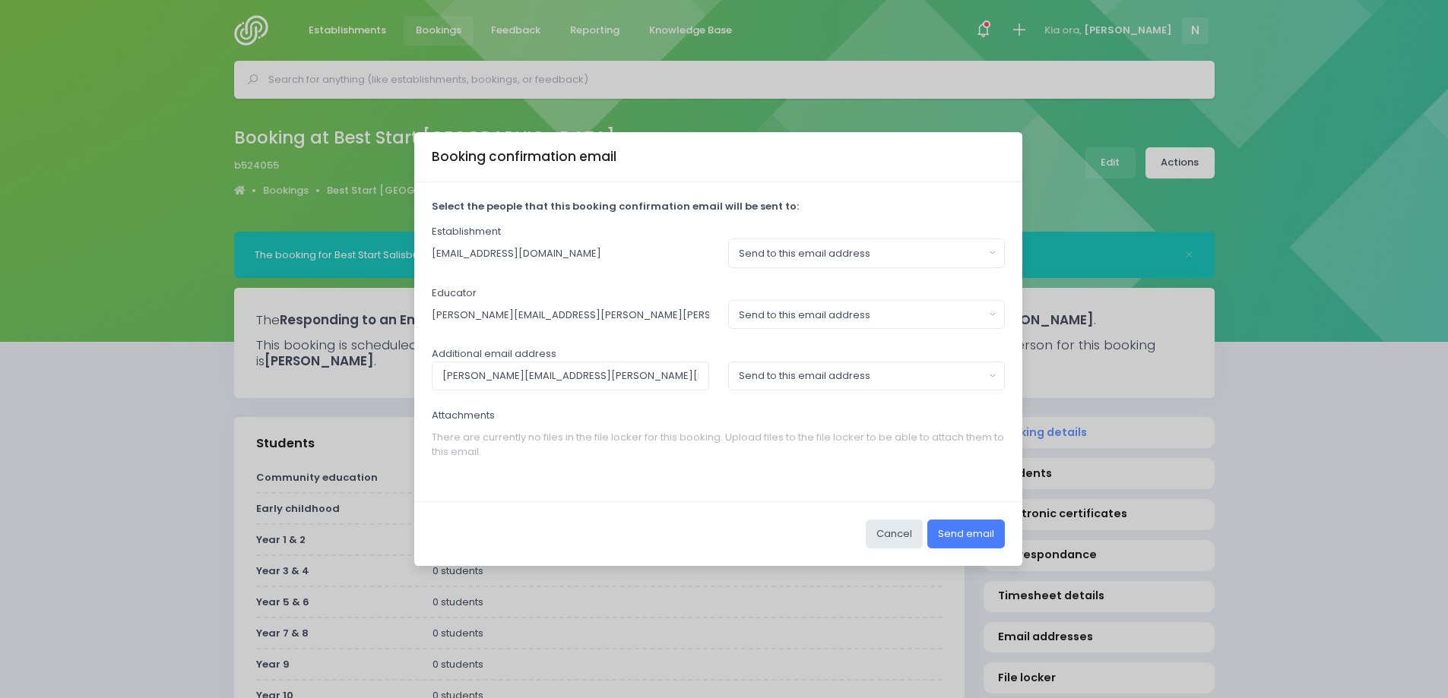
click at [964, 533] on button "Send email" at bounding box center [966, 534] width 78 height 29
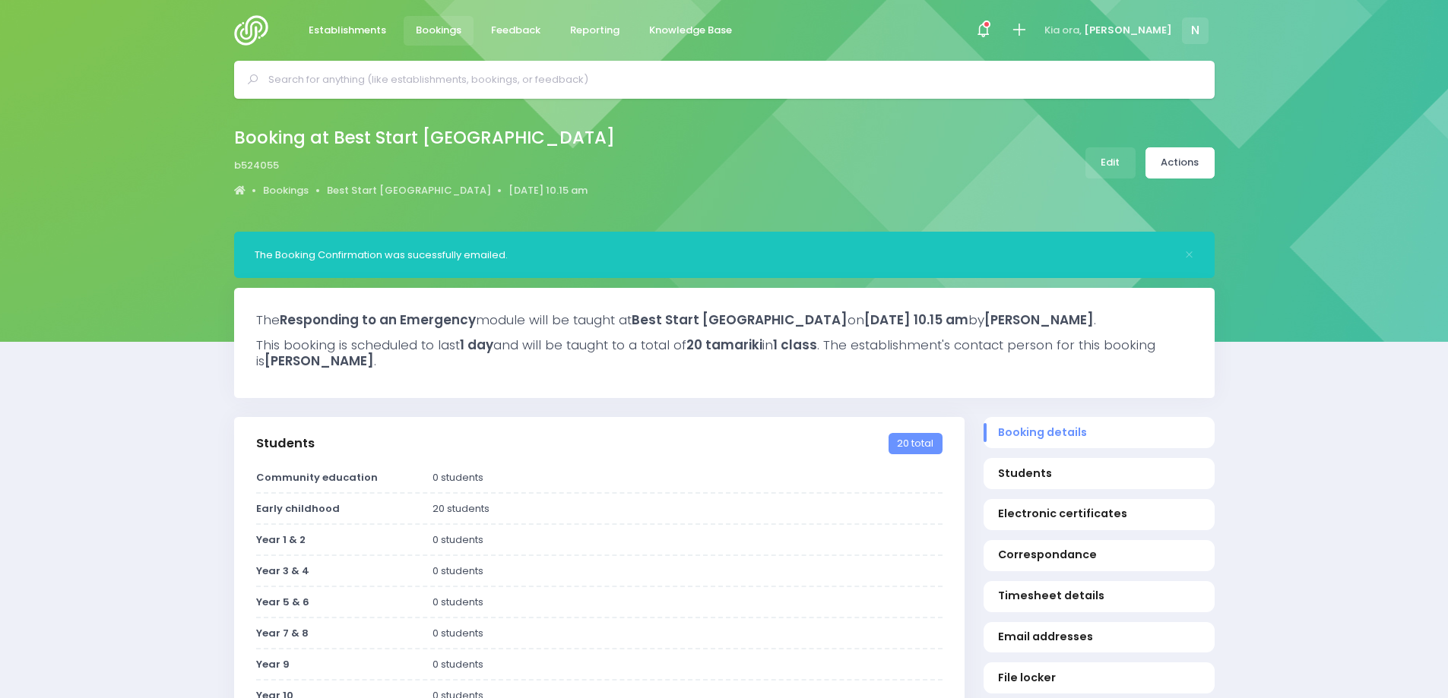
select select "5"
